Goal: Task Accomplishment & Management: Use online tool/utility

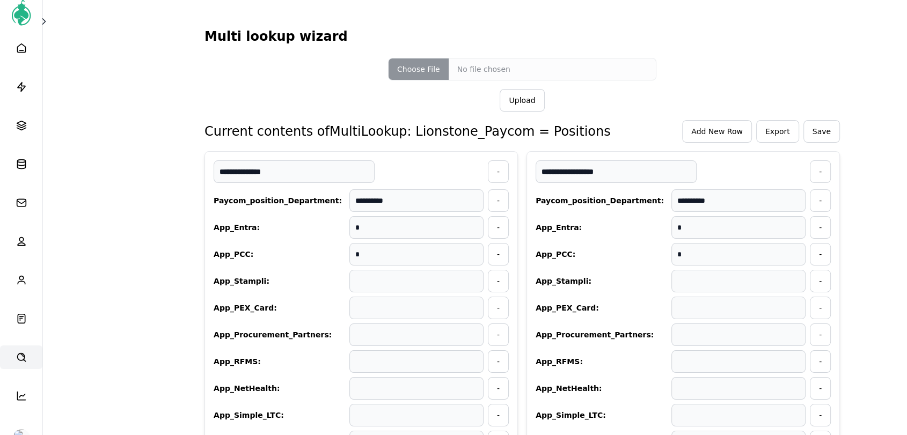
click at [16, 352] on icon at bounding box center [21, 357] width 11 height 11
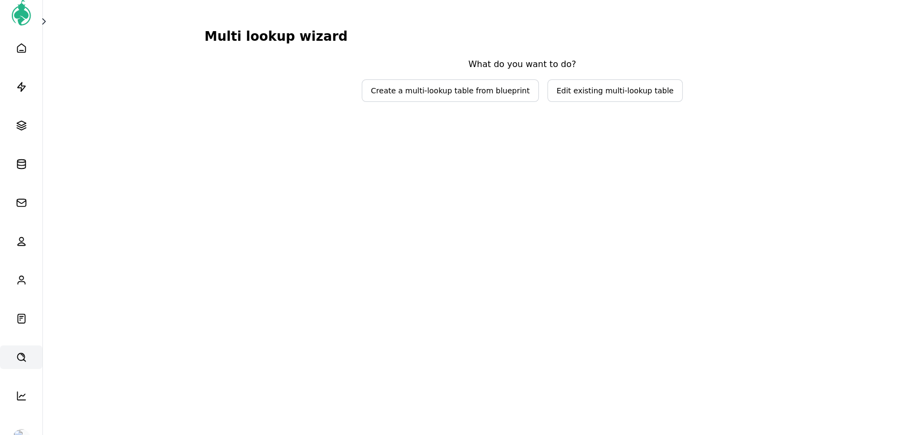
click at [577, 89] on span "Edit existing multi-lookup table" at bounding box center [615, 90] width 117 height 11
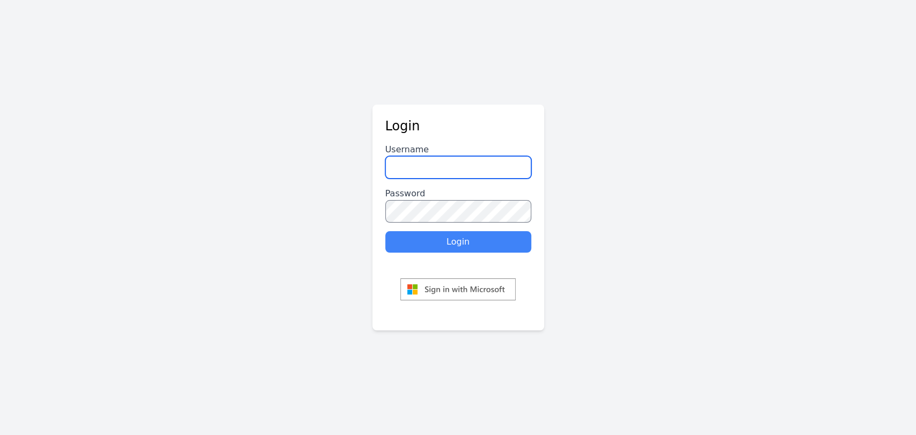
type input "********"
click at [471, 245] on button "Login" at bounding box center [458, 241] width 146 height 21
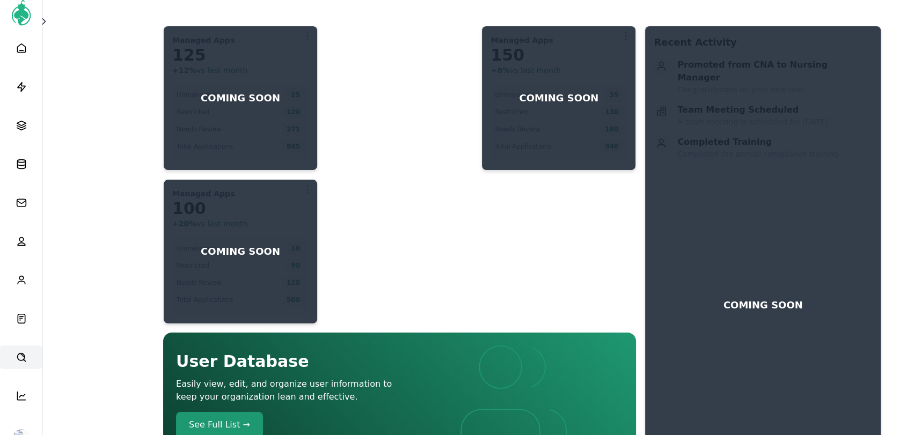
click at [23, 358] on icon at bounding box center [21, 357] width 11 height 11
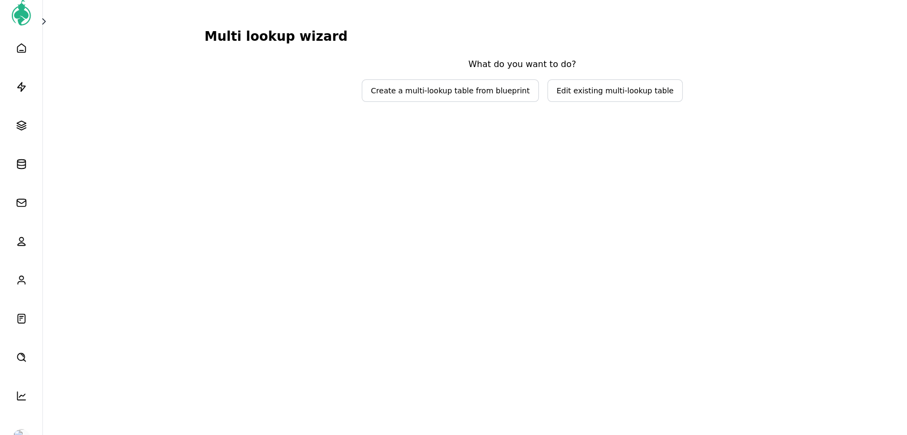
click at [571, 88] on span "Edit existing multi-lookup table" at bounding box center [615, 90] width 117 height 11
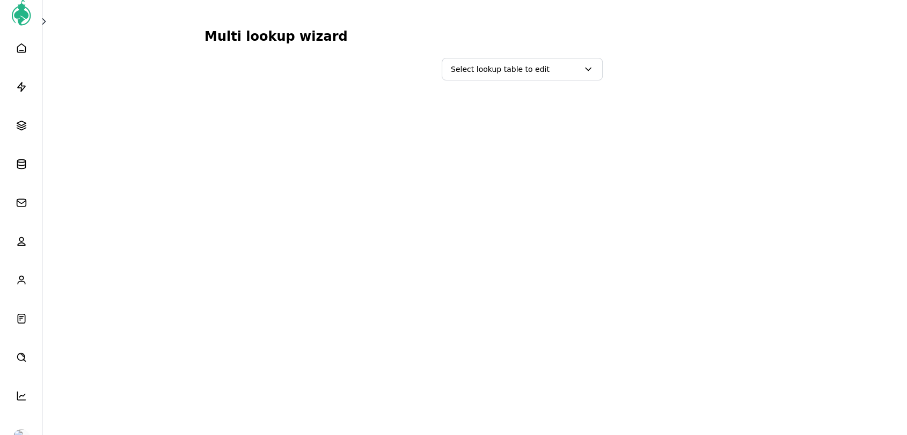
click at [560, 74] on span "Select lookup table to edit" at bounding box center [522, 69] width 160 height 21
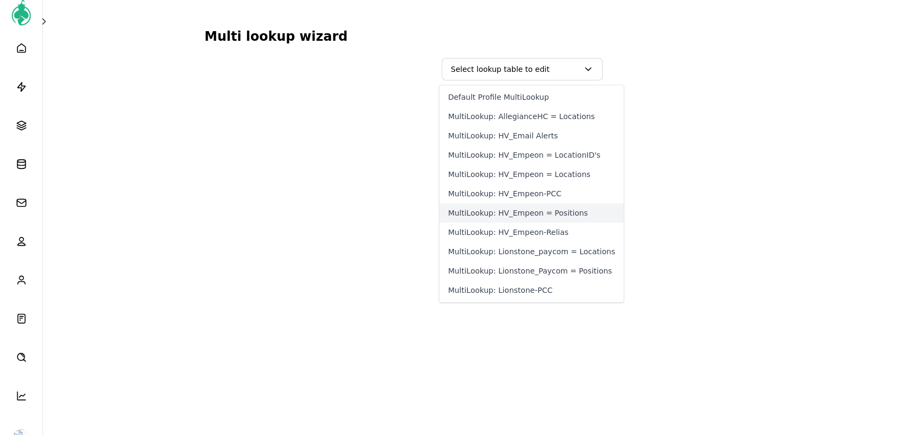
click at [567, 213] on button "MultiLookup: HV_Empeon = Positions" at bounding box center [532, 212] width 184 height 19
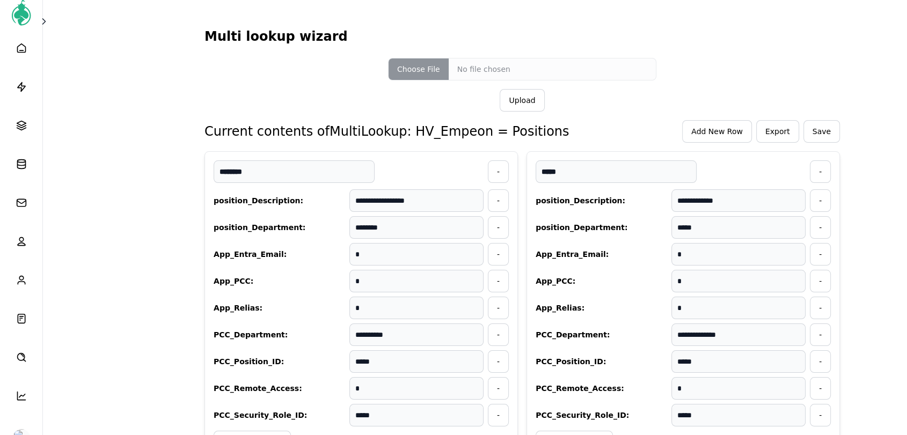
click at [777, 132] on span "Export" at bounding box center [778, 131] width 25 height 11
